Goal: Task Accomplishment & Management: Use online tool/utility

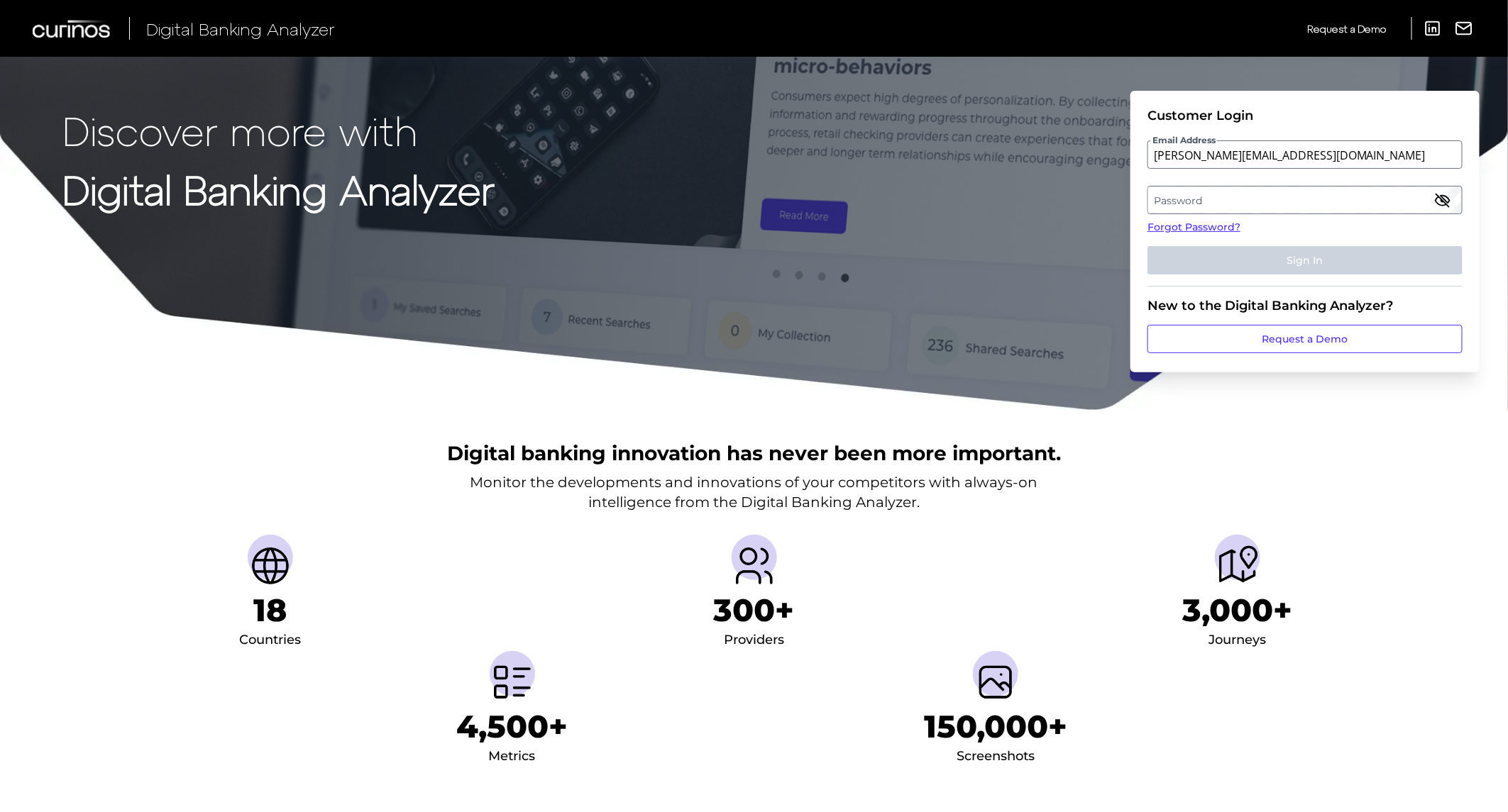
type input "[PERSON_NAME][EMAIL_ADDRESS][DOMAIN_NAME]"
click at [1224, 193] on label "Password" at bounding box center [1305, 200] width 313 height 25
click at [1271, 252] on button "Sign In" at bounding box center [1305, 260] width 315 height 29
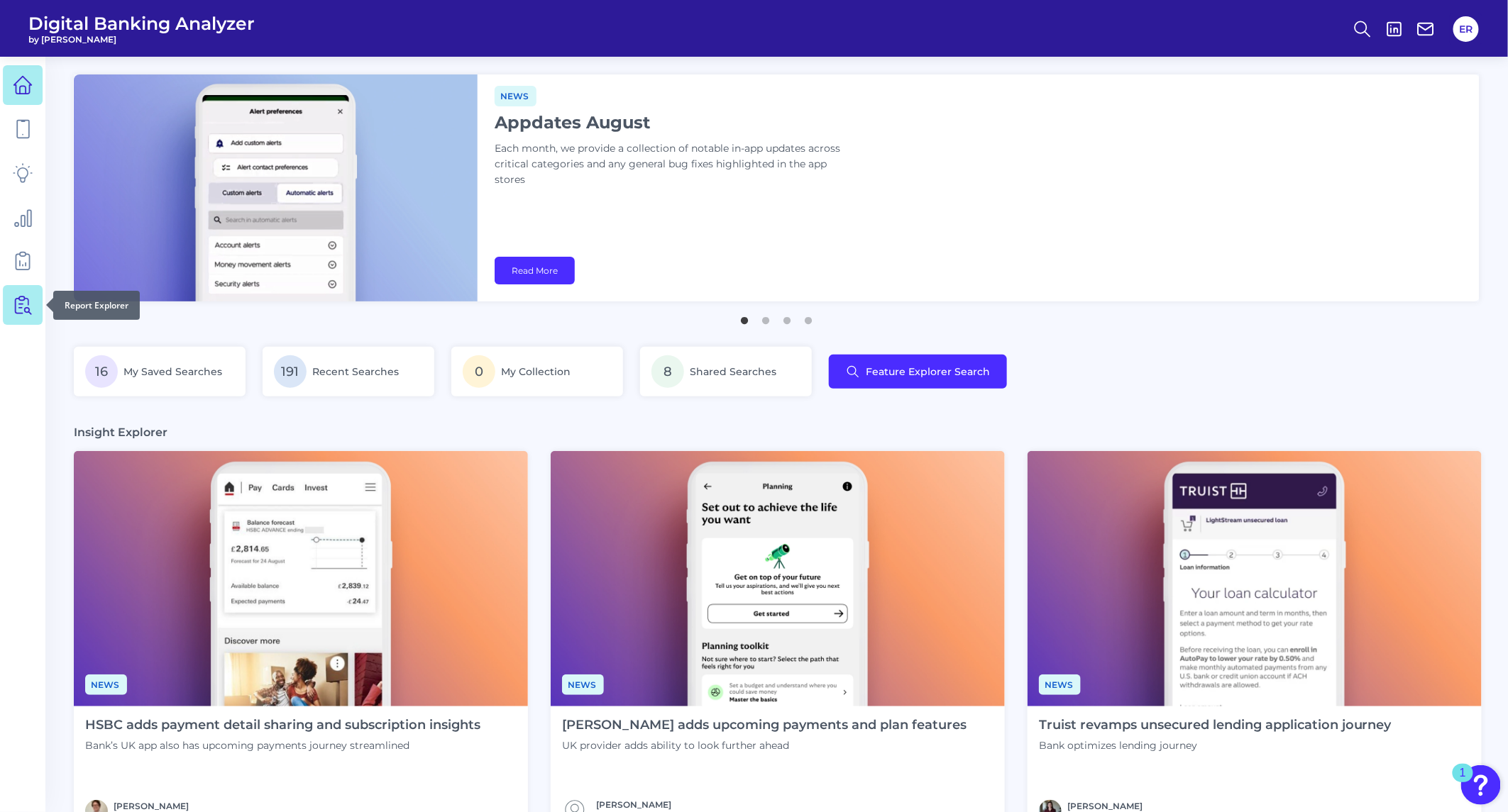
click at [11, 308] on link at bounding box center [23, 305] width 40 height 40
